Goal: Find specific page/section: Find specific page/section

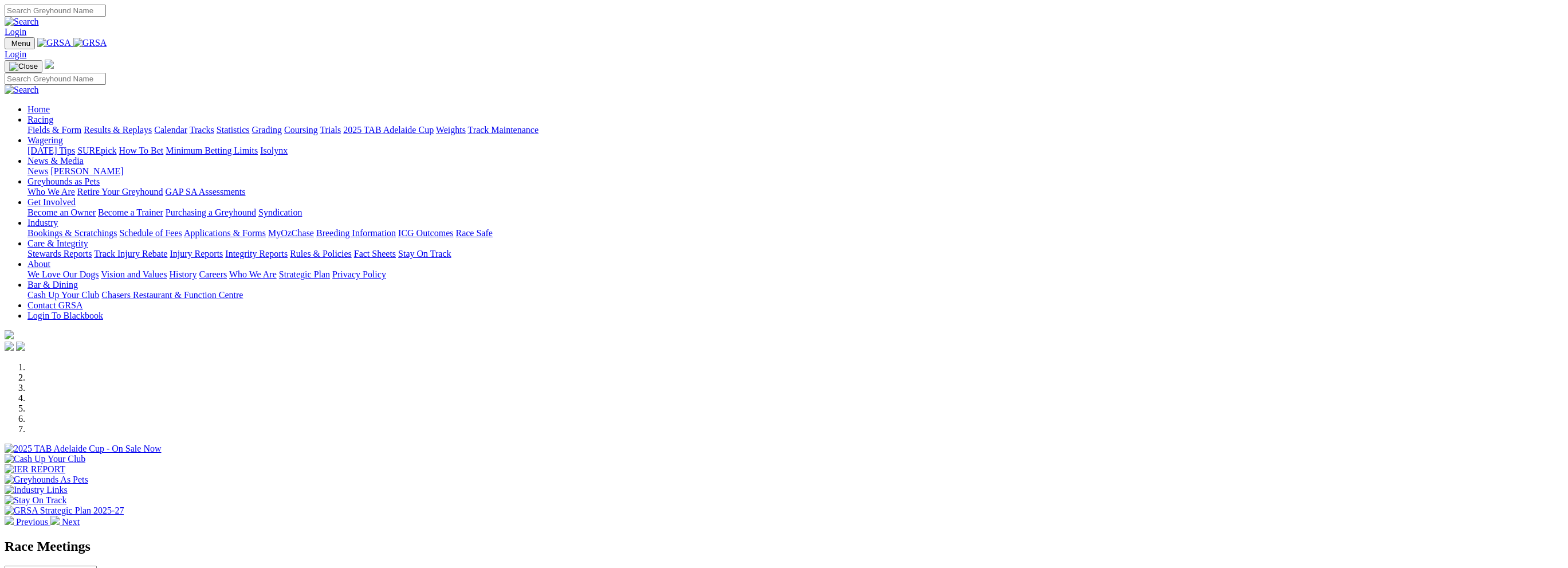
scroll to position [286, 0]
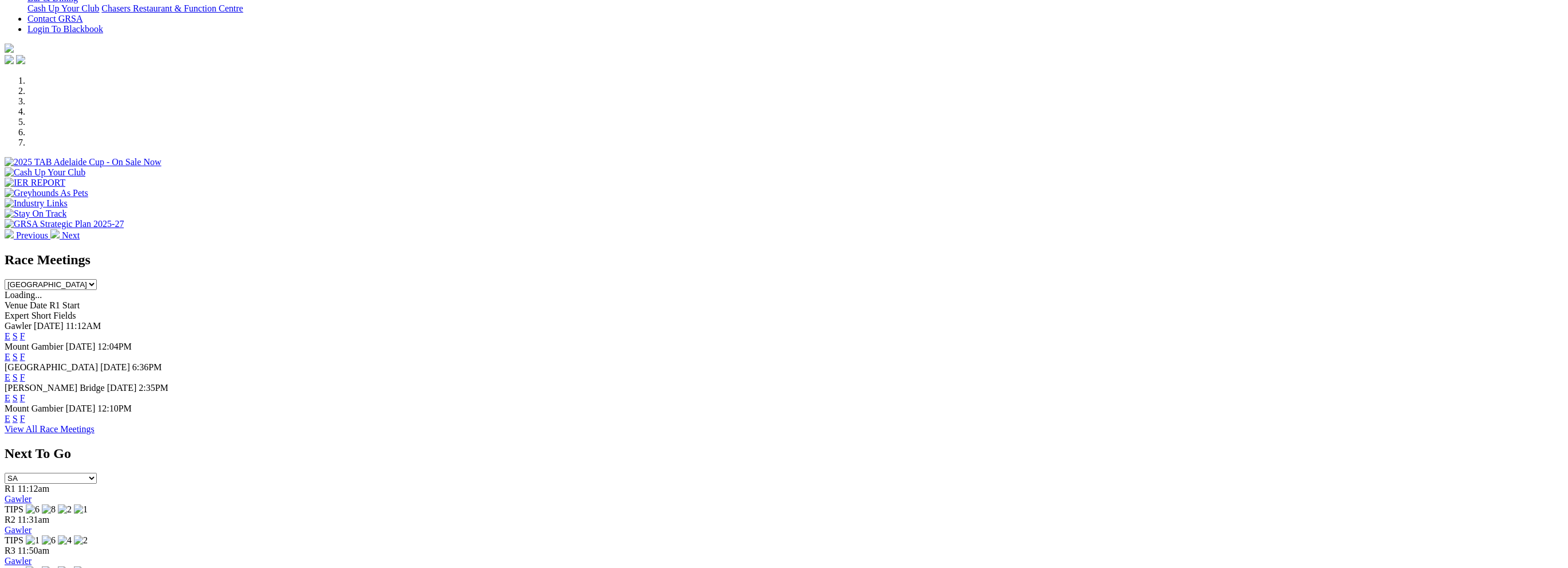
click at [25, 414] on link "F" at bounding box center [22, 419] width 5 height 10
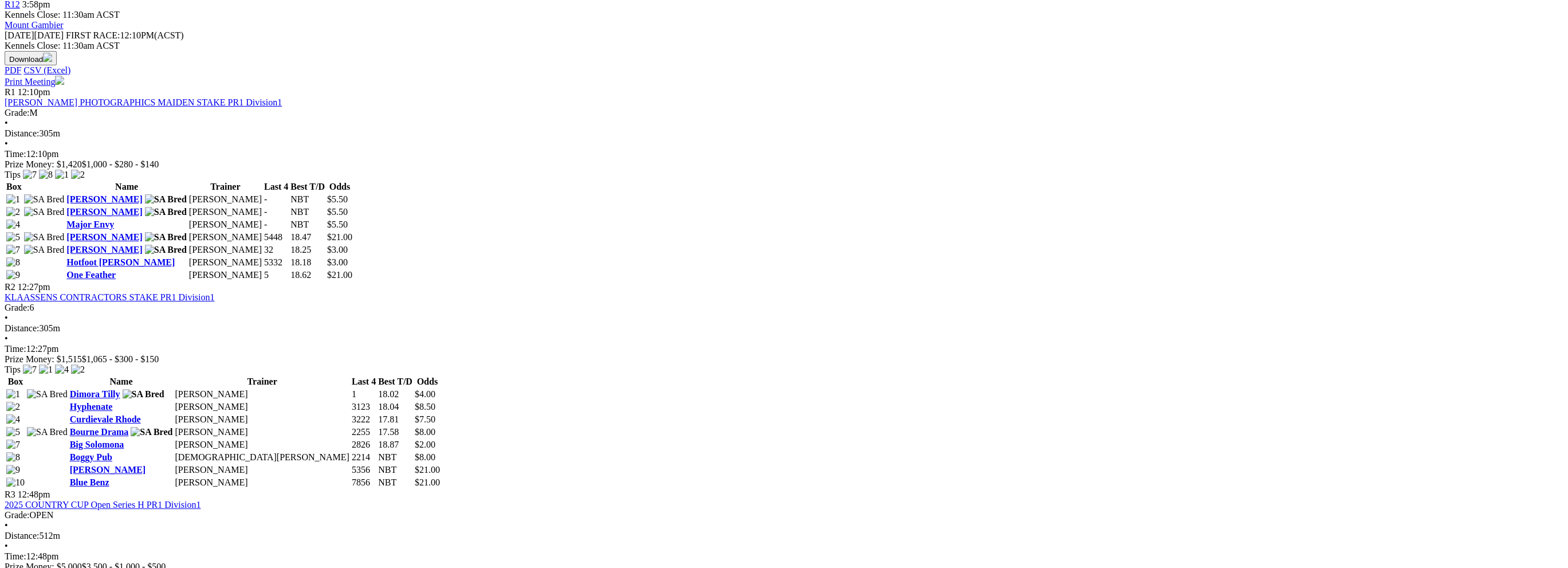
scroll to position [515, 0]
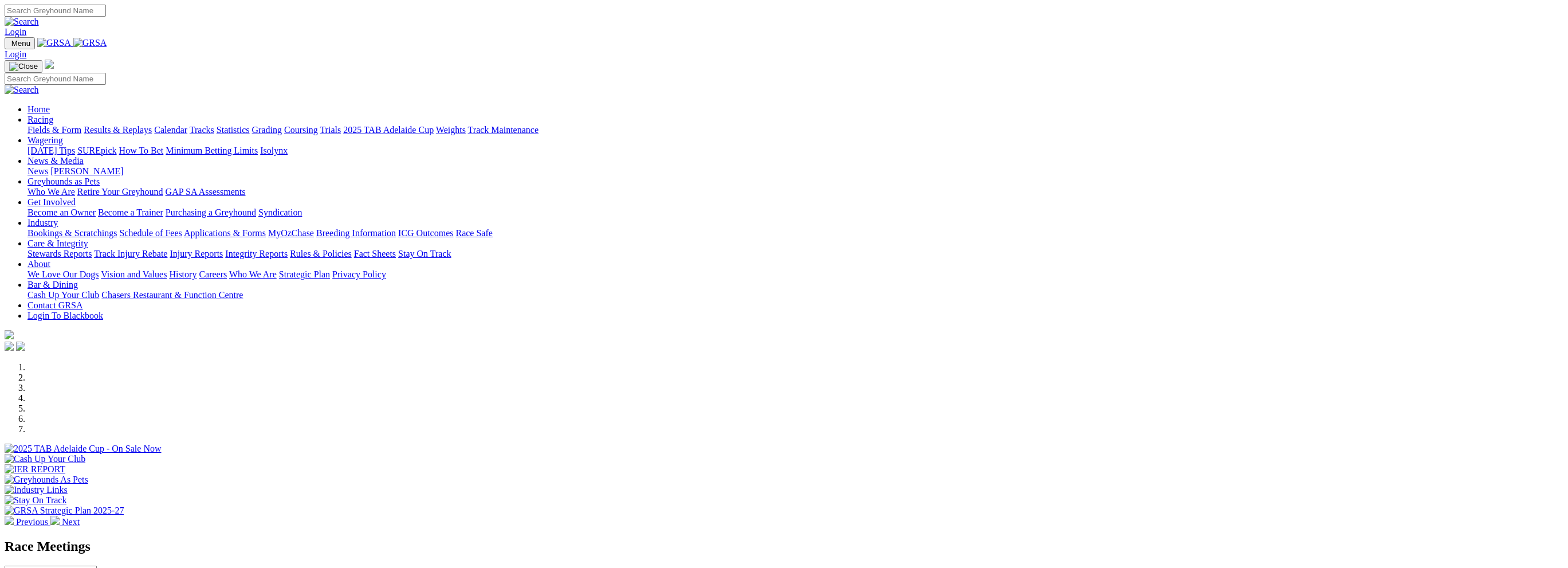
scroll to position [286, 0]
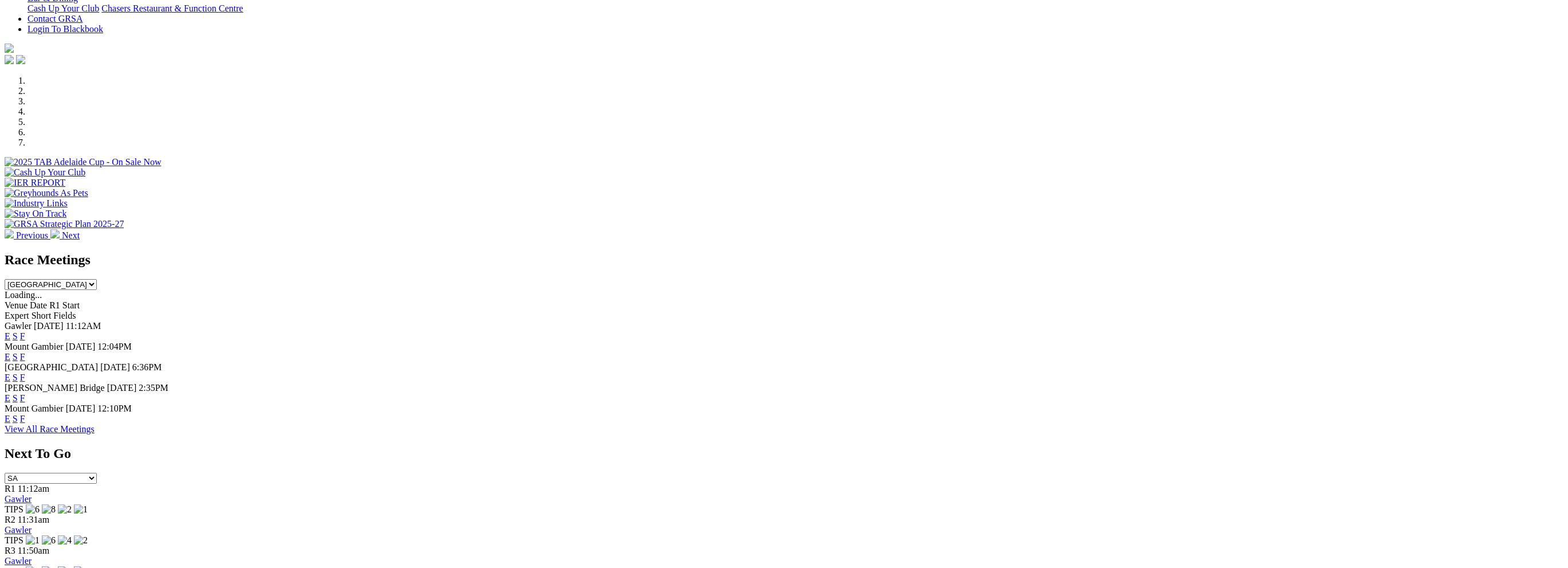
click at [25, 352] on link "F" at bounding box center [22, 357] width 5 height 10
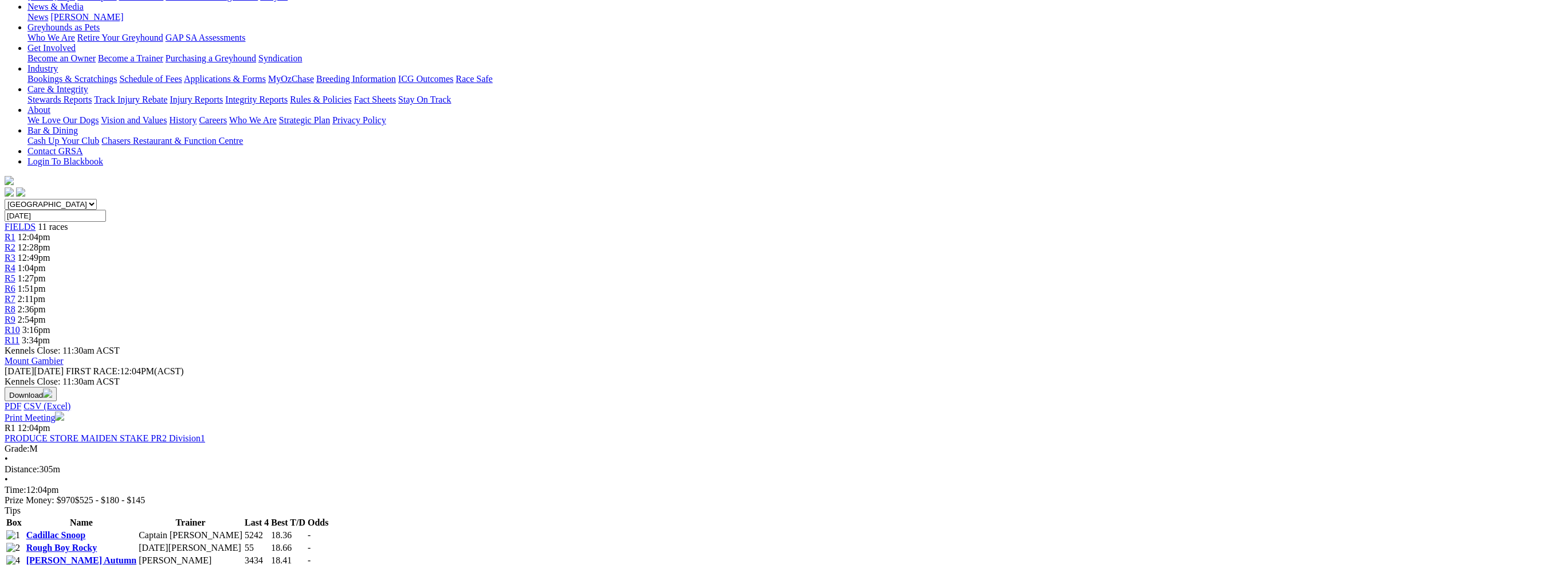
scroll to position [172, 0]
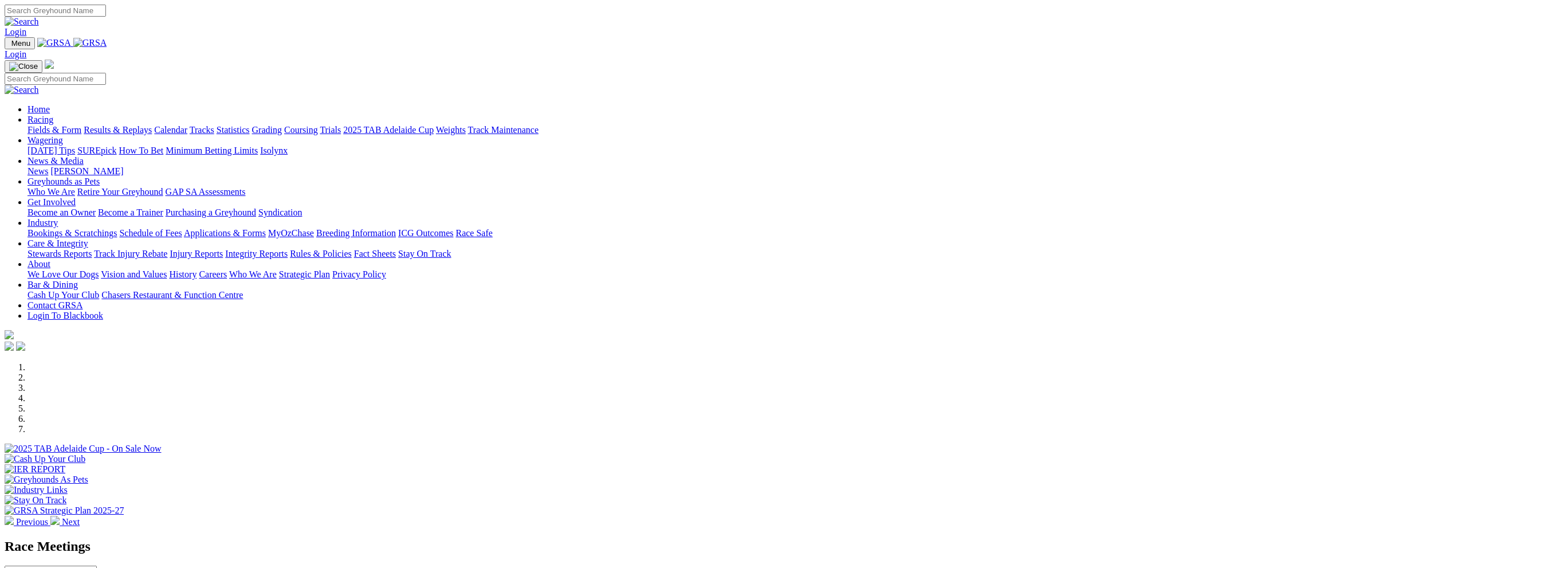
scroll to position [286, 0]
